Goal: Task Accomplishment & Management: Use online tool/utility

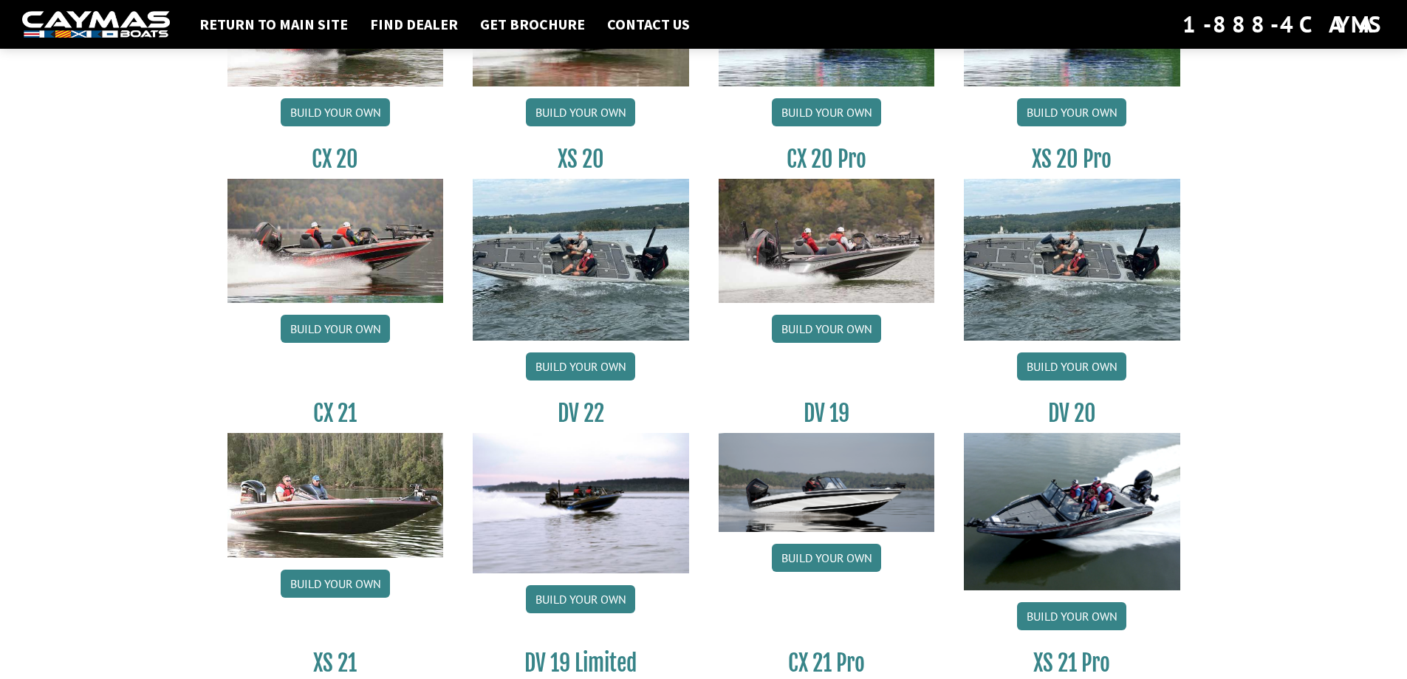
scroll to position [1669, 0]
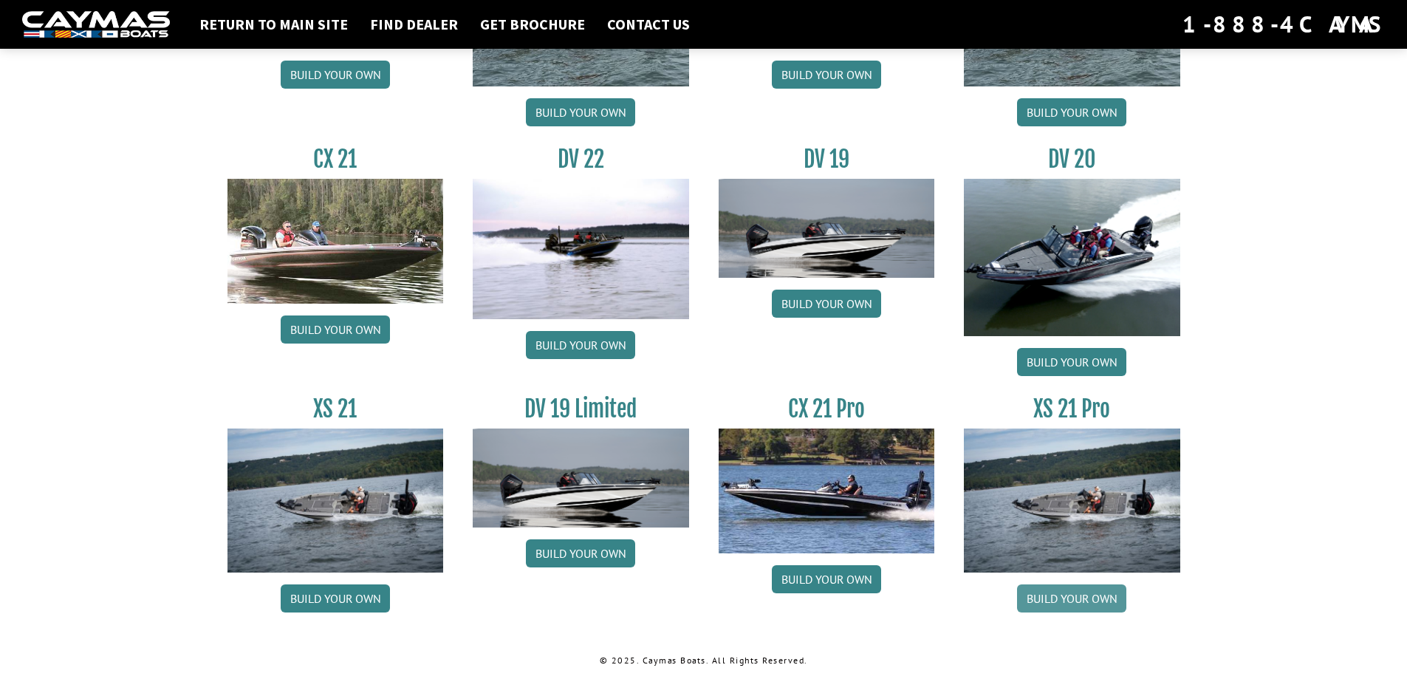
click at [1064, 598] on link "Build your own" at bounding box center [1071, 598] width 109 height 28
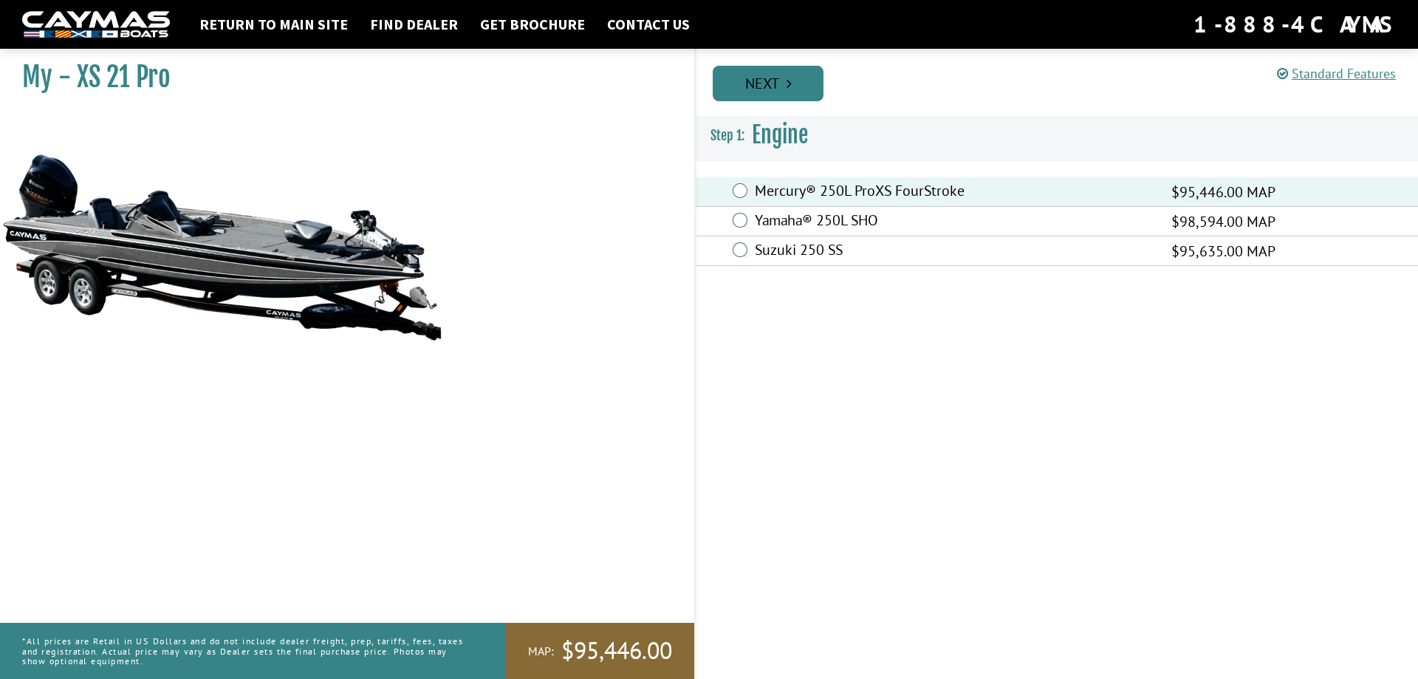
click at [757, 81] on link "Next" at bounding box center [768, 83] width 111 height 35
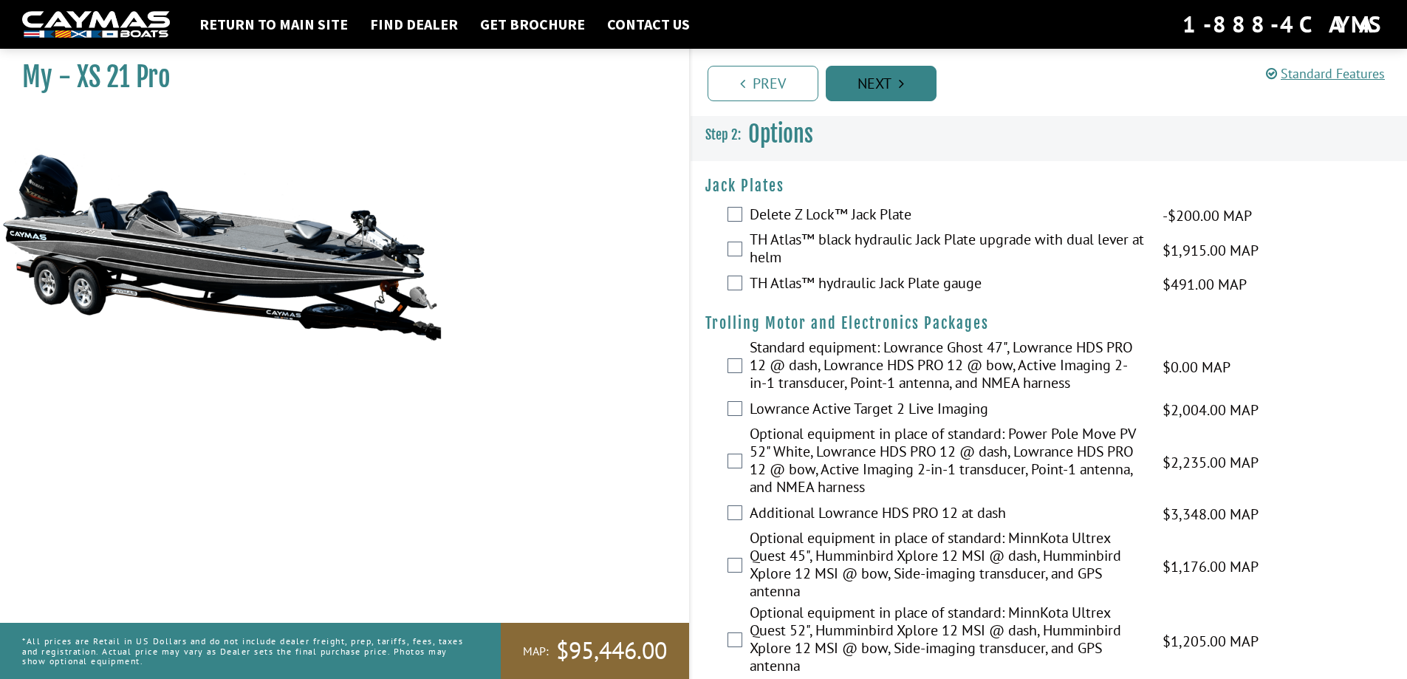
click at [895, 76] on link "Next" at bounding box center [881, 83] width 111 height 35
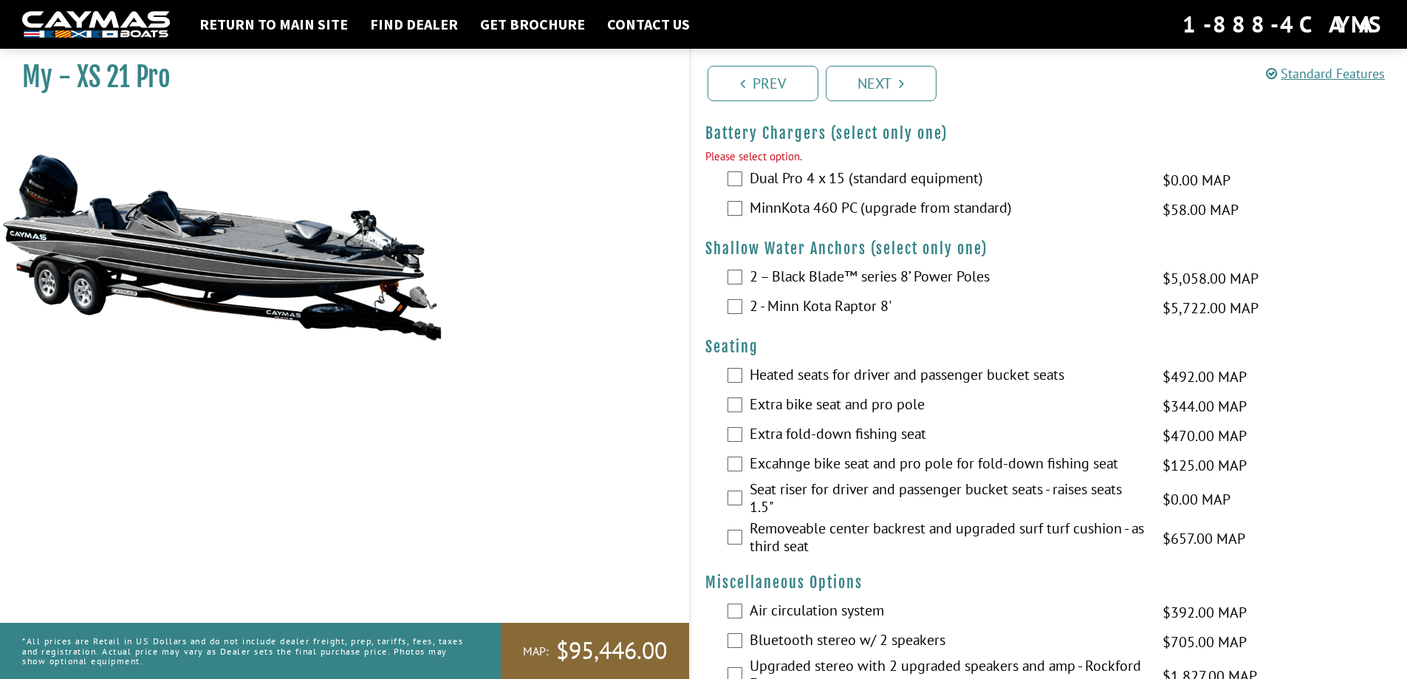
scroll to position [1010, 0]
click at [881, 89] on link "Next" at bounding box center [881, 83] width 111 height 35
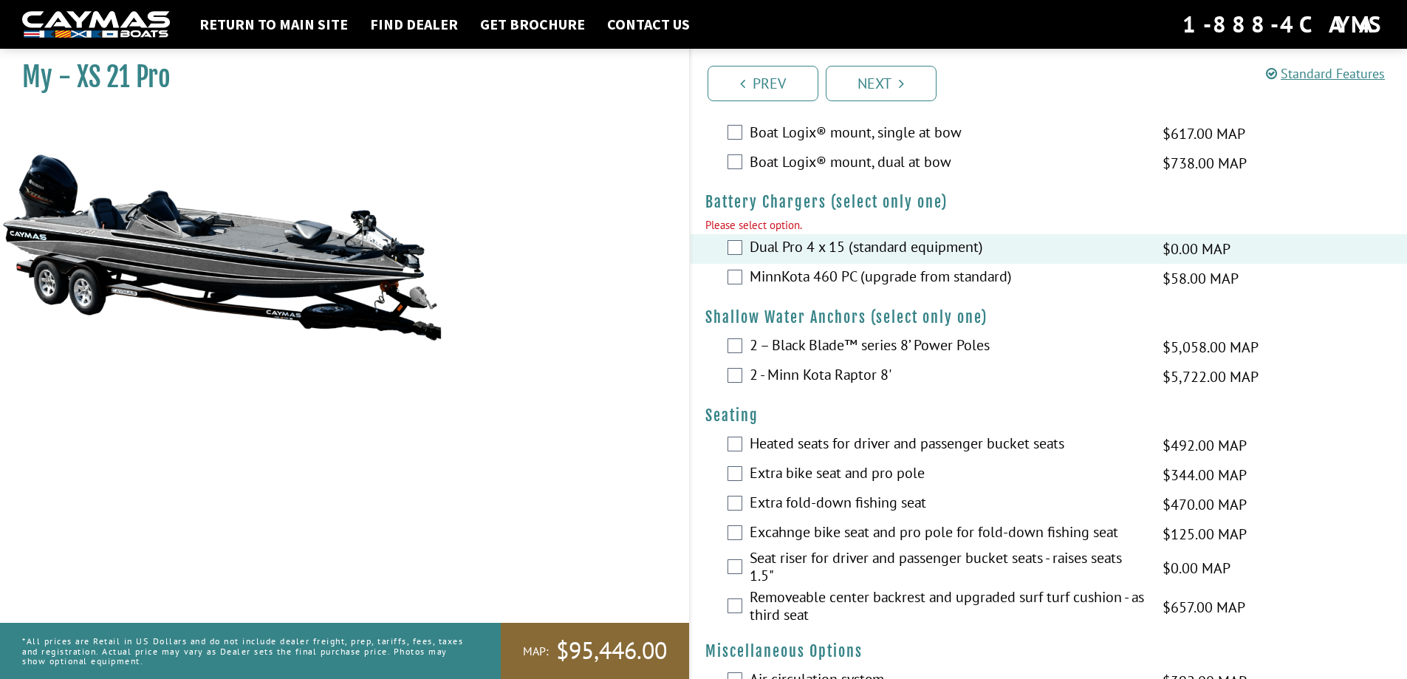
scroll to position [936, 0]
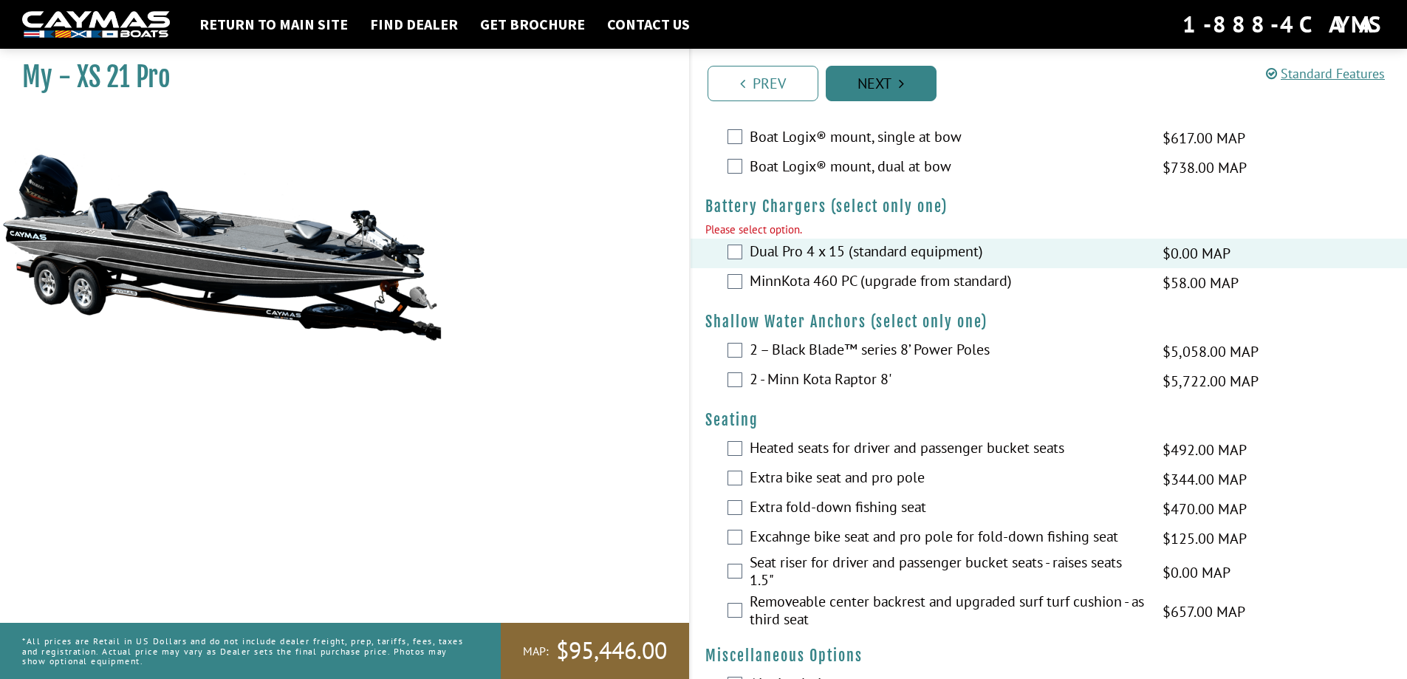
click at [890, 81] on link "Next" at bounding box center [881, 83] width 111 height 35
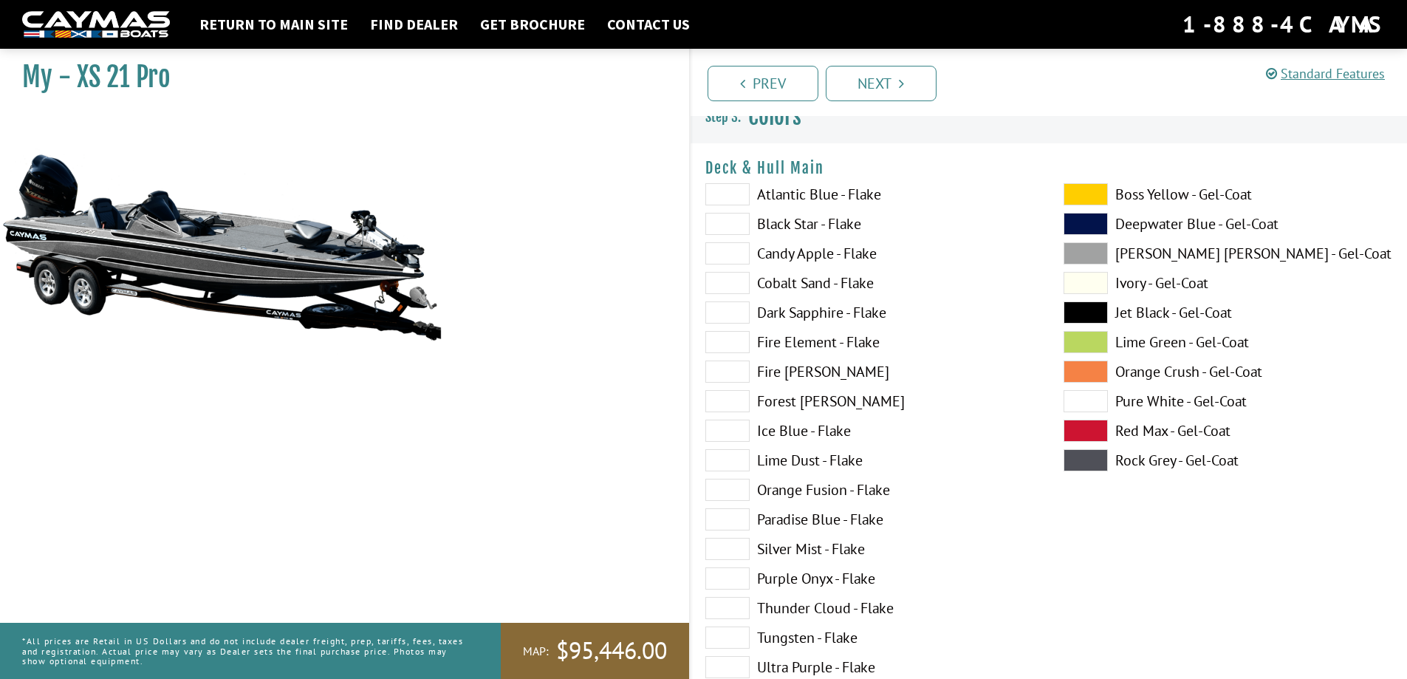
scroll to position [0, 0]
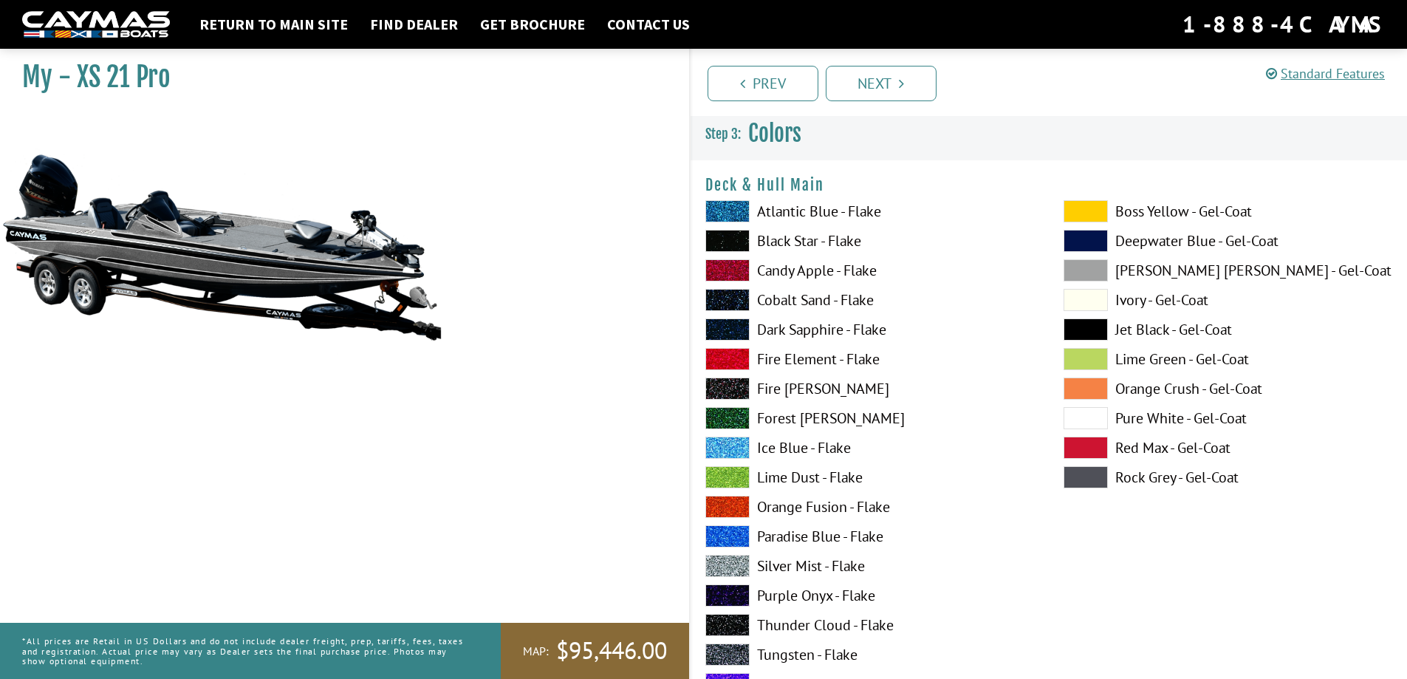
click at [721, 443] on span at bounding box center [727, 447] width 44 height 22
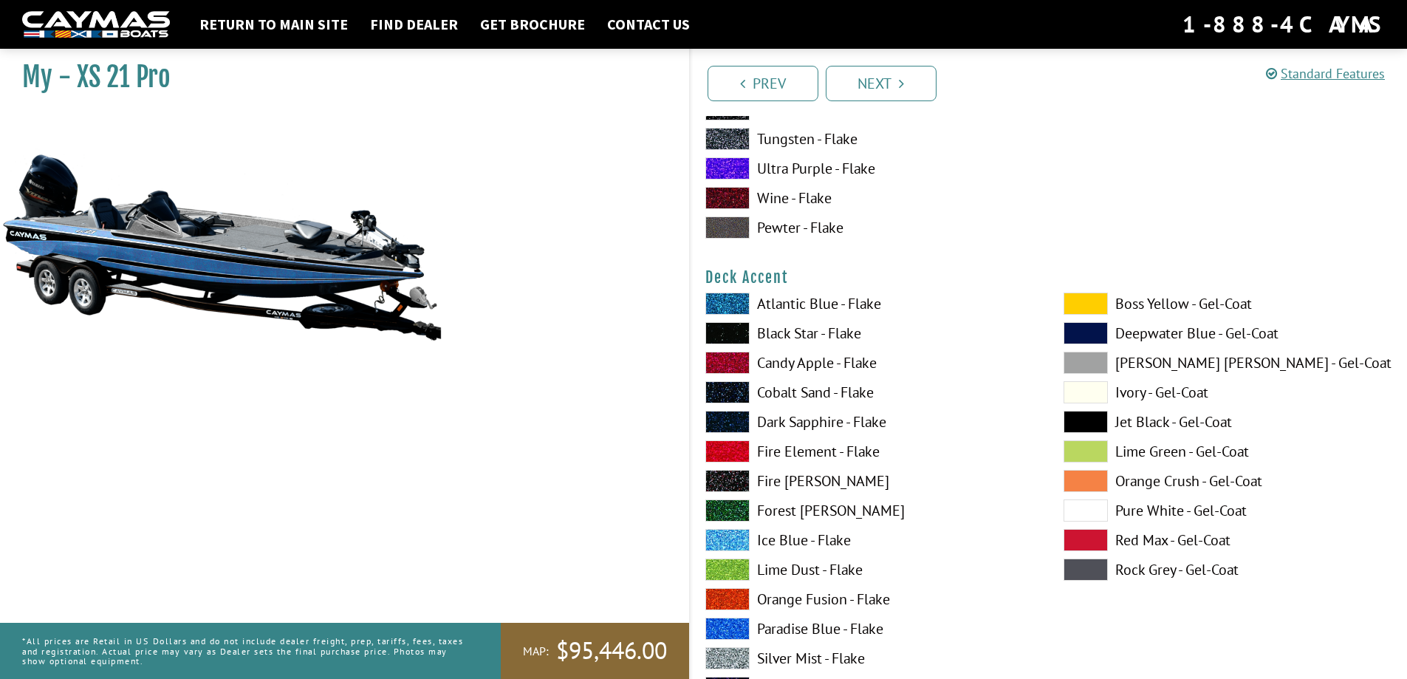
scroll to position [517, 0]
click at [721, 545] on span at bounding box center [727, 538] width 44 height 22
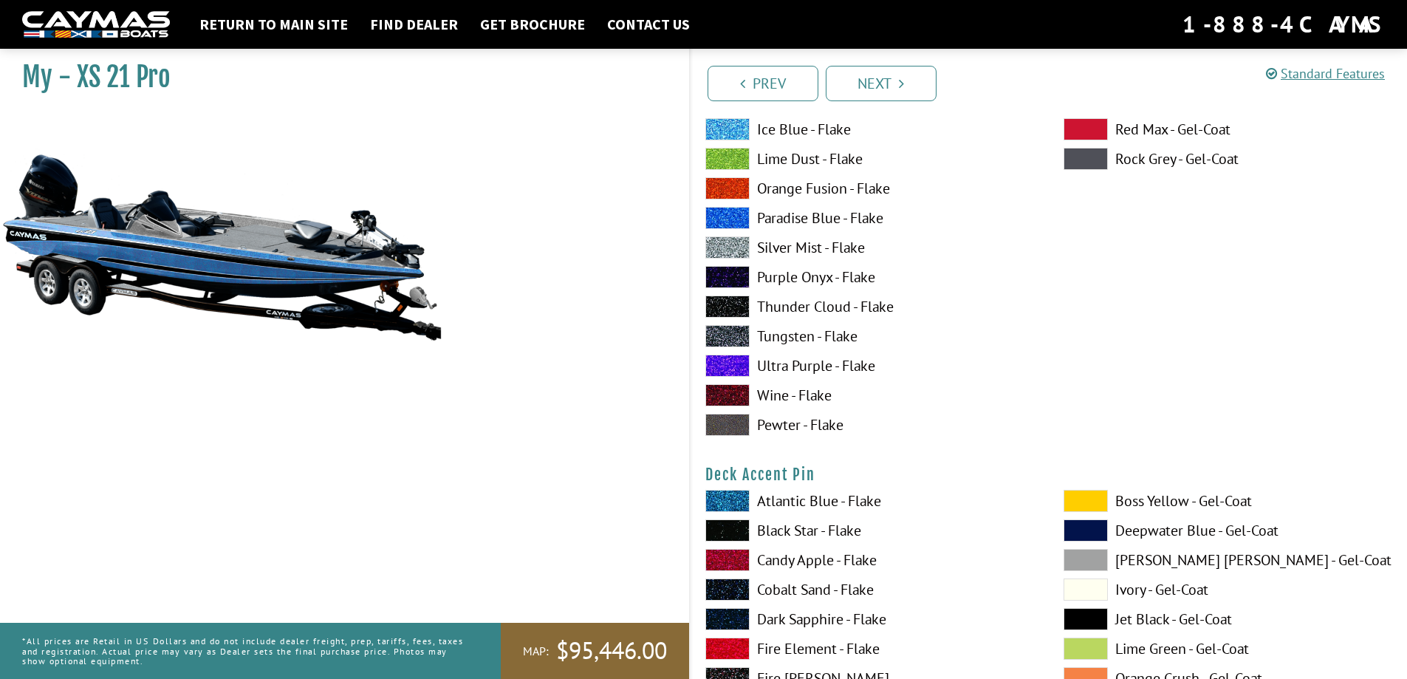
scroll to position [960, 0]
